Goal: Task Accomplishment & Management: Complete application form

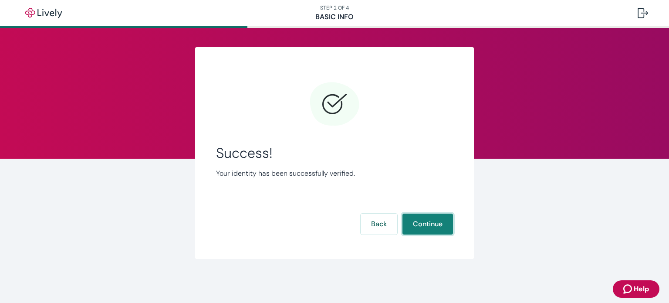
click at [421, 225] on button "Continue" at bounding box center [427, 223] width 51 height 21
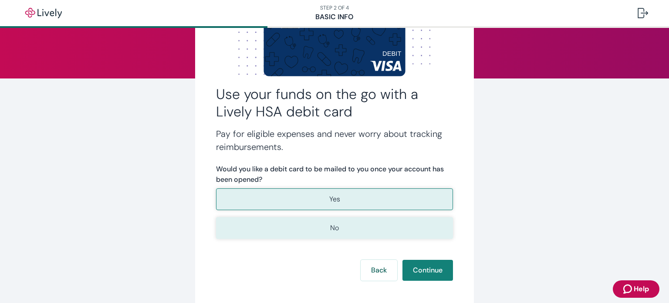
scroll to position [37, 0]
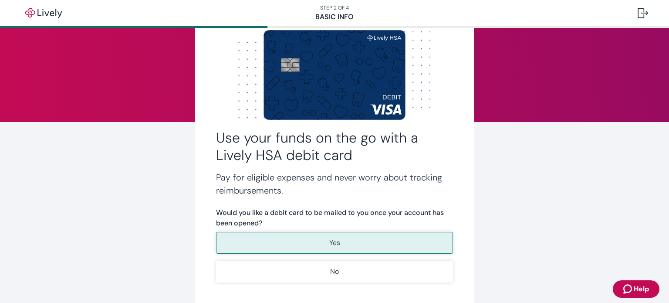
click at [332, 244] on p "Yes" at bounding box center [334, 242] width 11 height 10
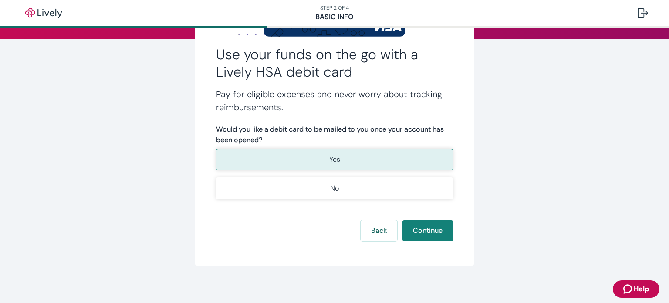
scroll to position [124, 0]
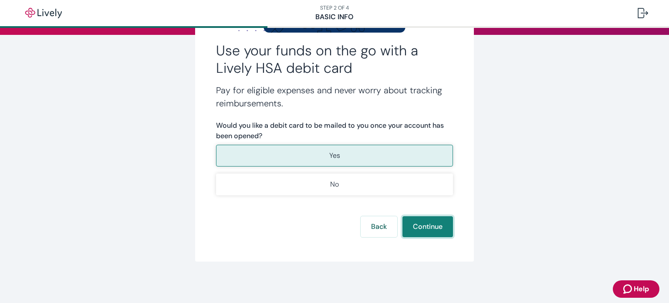
click at [420, 226] on button "Continue" at bounding box center [427, 226] width 51 height 21
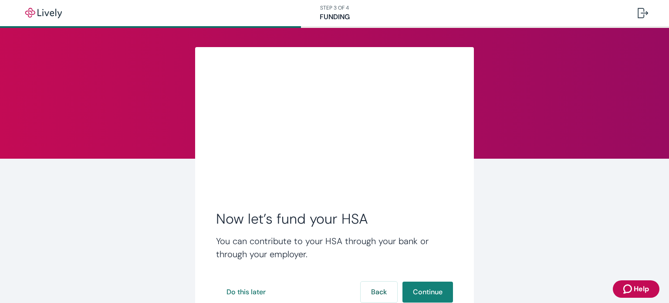
scroll to position [66, 0]
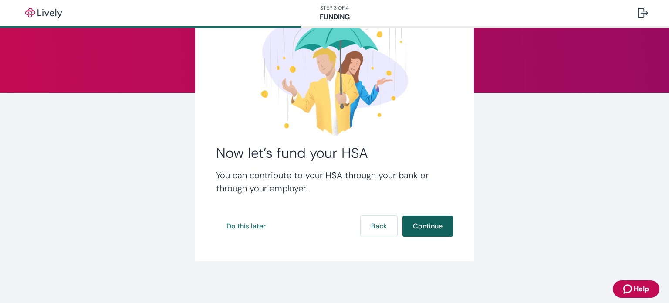
click at [412, 222] on button "Continue" at bounding box center [427, 226] width 51 height 21
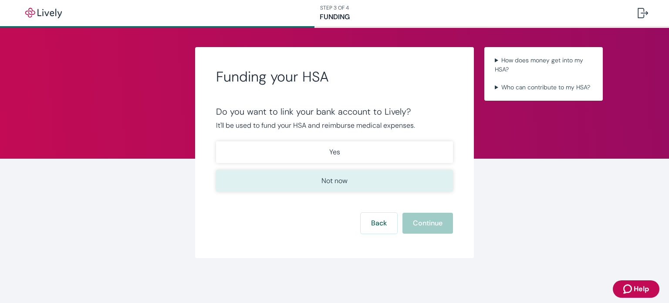
click at [334, 183] on p "Not now" at bounding box center [334, 181] width 26 height 10
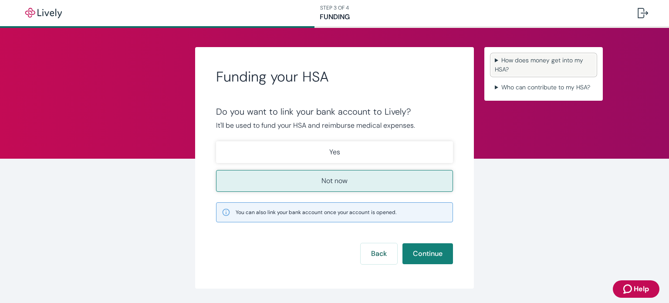
click at [503, 62] on summary "How does money get into my HSA?" at bounding box center [543, 65] width 105 height 22
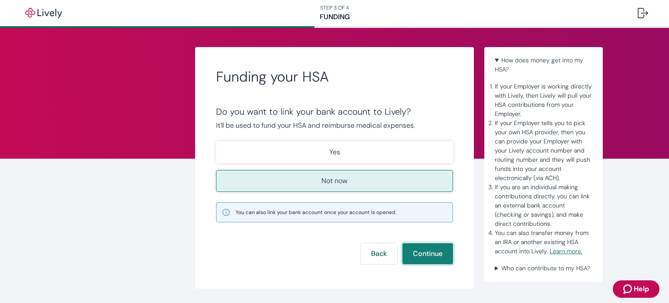
click at [422, 254] on button "Continue" at bounding box center [427, 253] width 51 height 21
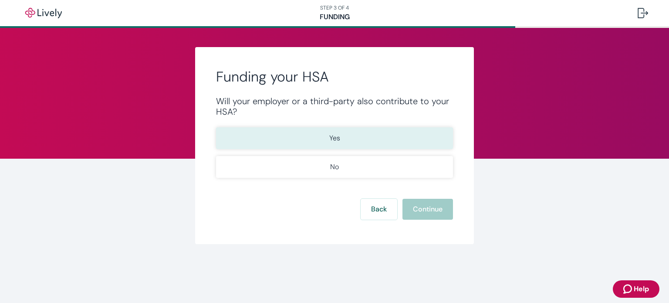
click at [339, 136] on p "Yes" at bounding box center [334, 138] width 11 height 10
click at [435, 208] on button "Continue" at bounding box center [427, 209] width 51 height 21
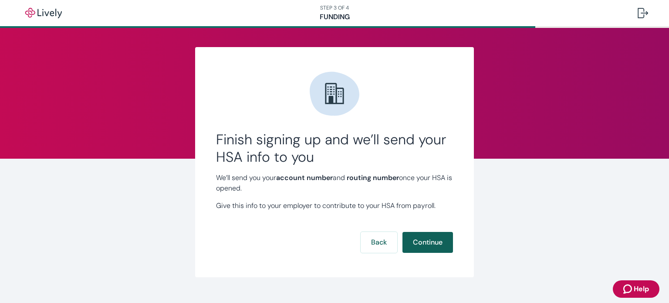
click at [425, 242] on button "Continue" at bounding box center [427, 242] width 51 height 21
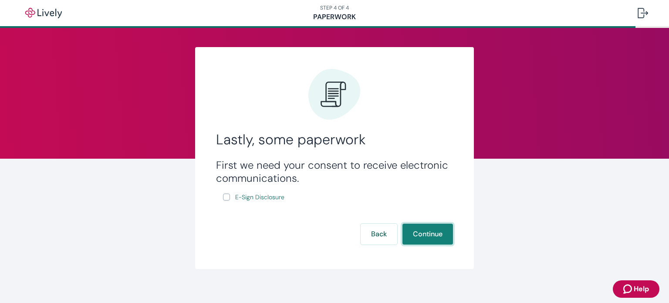
click at [432, 232] on button "Continue" at bounding box center [427, 233] width 51 height 21
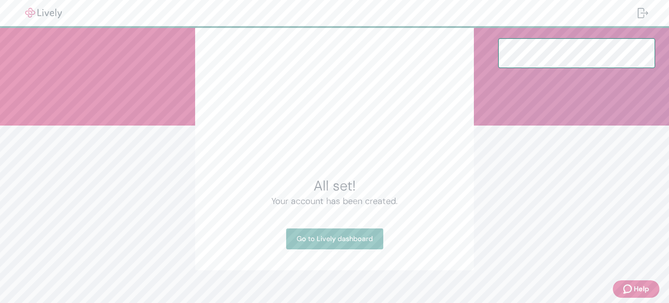
scroll to position [42, 0]
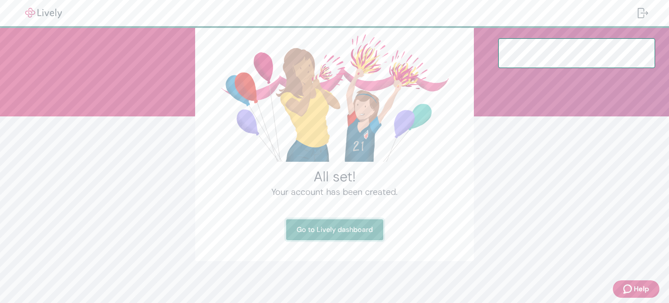
click at [348, 229] on link "Go to Lively dashboard" at bounding box center [334, 229] width 97 height 21
